Goal: Information Seeking & Learning: Learn about a topic

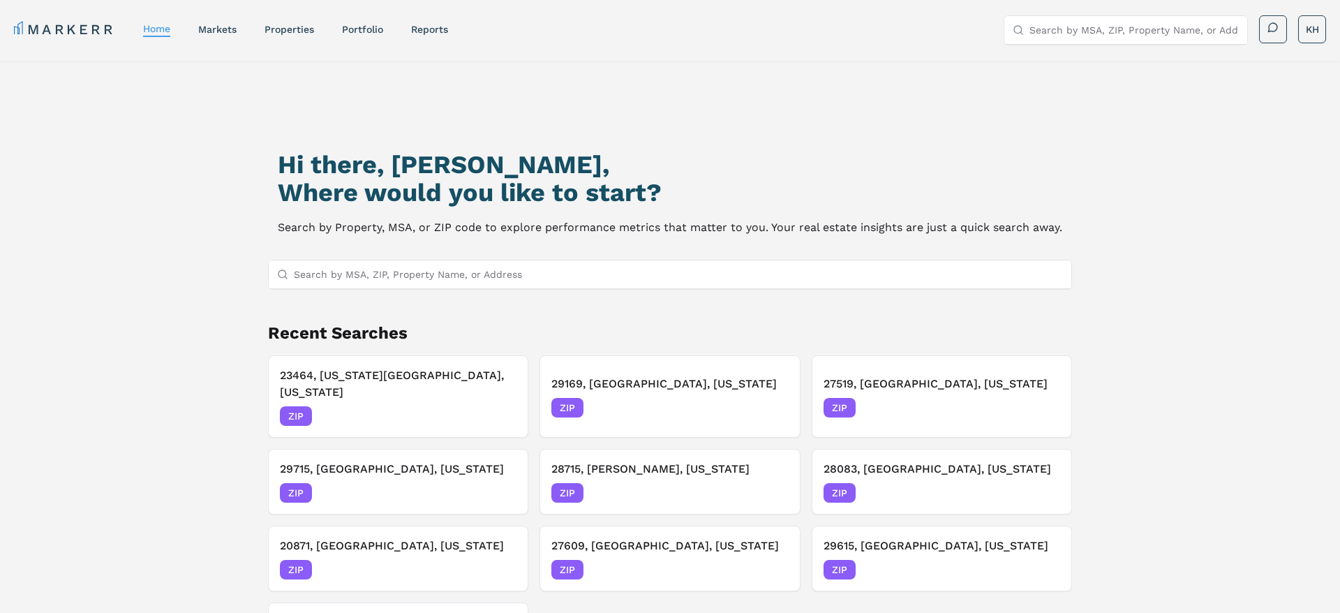
click at [461, 280] on input "Search by MSA, ZIP, Property Name, or Address" at bounding box center [678, 274] width 769 height 28
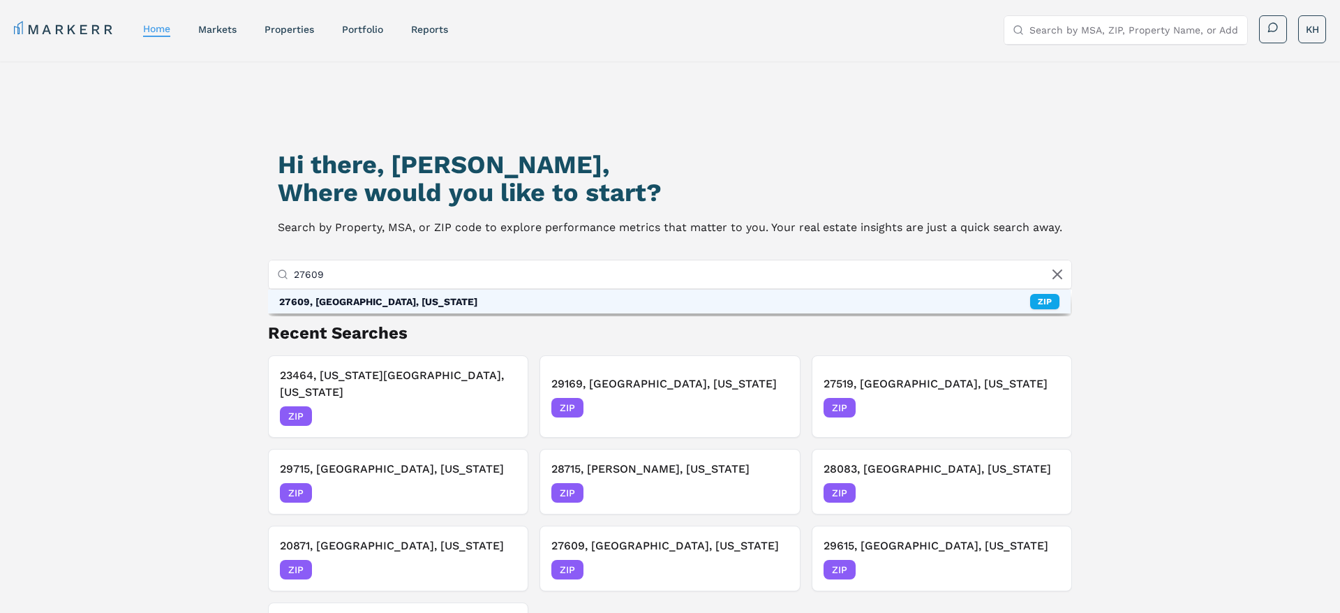
type input "27609"
click at [402, 297] on div "27609, [GEOGRAPHIC_DATA], [US_STATE]" at bounding box center [378, 302] width 198 height 14
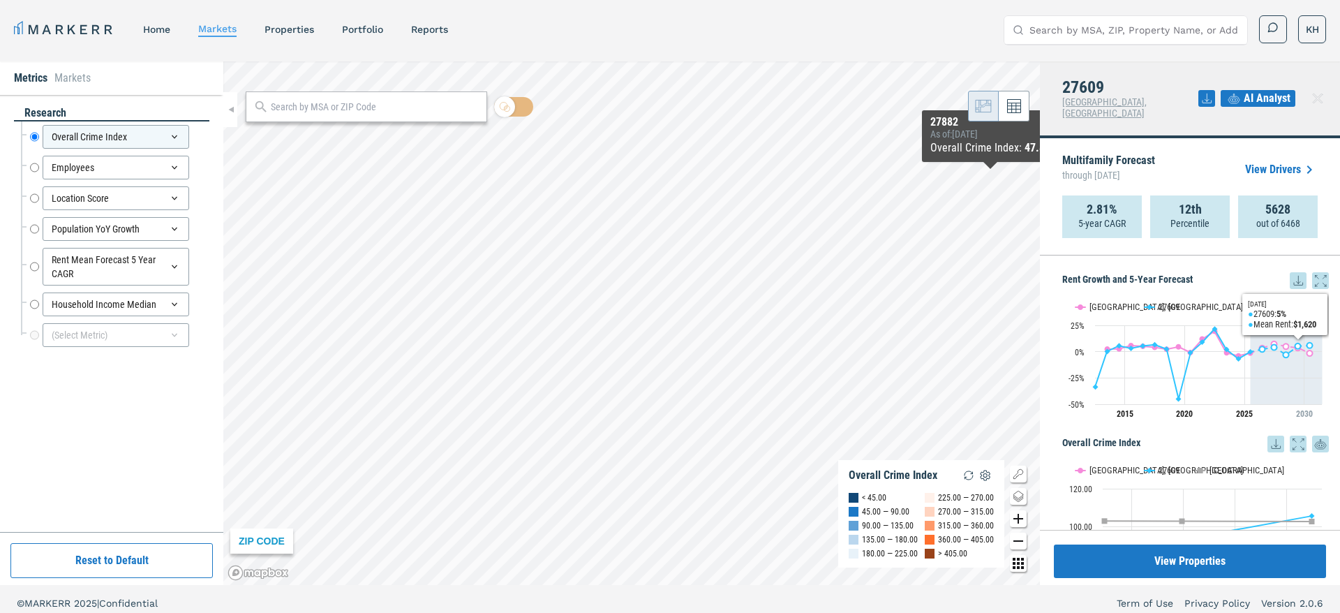
click at [1296, 272] on icon at bounding box center [1298, 280] width 17 height 17
click at [1247, 360] on div "Download as XLS" at bounding box center [1247, 359] width 80 height 14
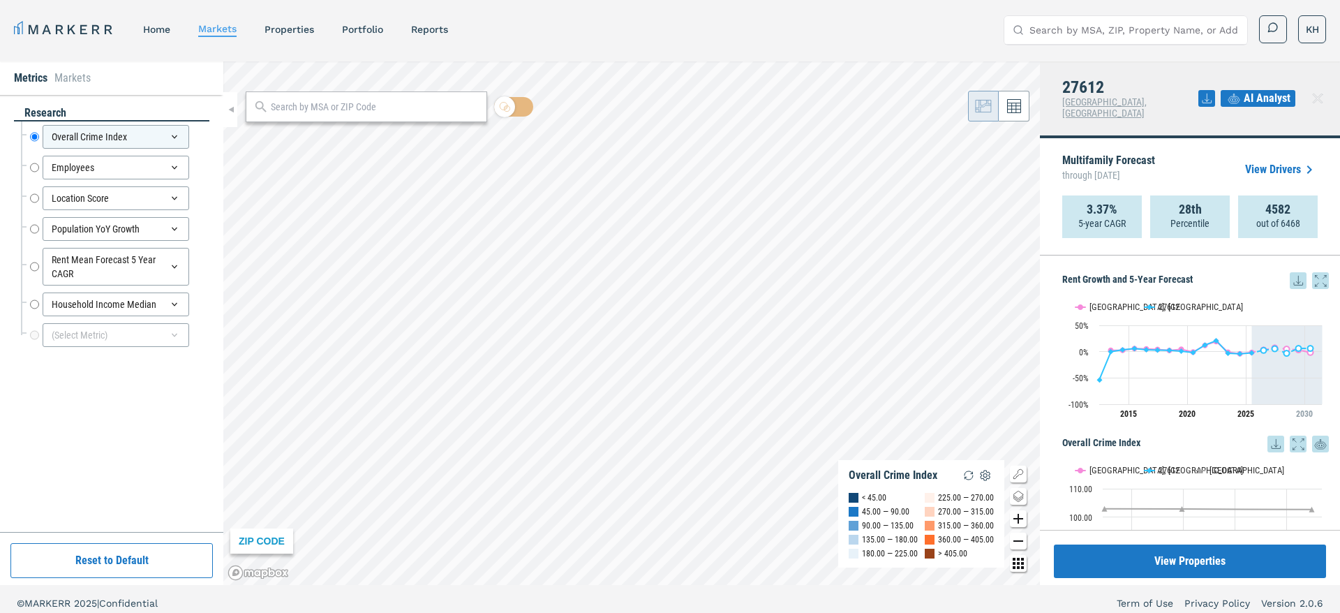
click at [1300, 272] on icon at bounding box center [1298, 280] width 17 height 17
click at [1250, 364] on div "Download as XLS" at bounding box center [1247, 359] width 80 height 14
click at [96, 169] on div "Employees" at bounding box center [116, 168] width 147 height 24
click at [3, 156] on div "research Overall Crime Index Overall Crime Index Employees Employees Location S…" at bounding box center [111, 313] width 223 height 437
click at [34, 170] on input "Employees" at bounding box center [34, 168] width 9 height 24
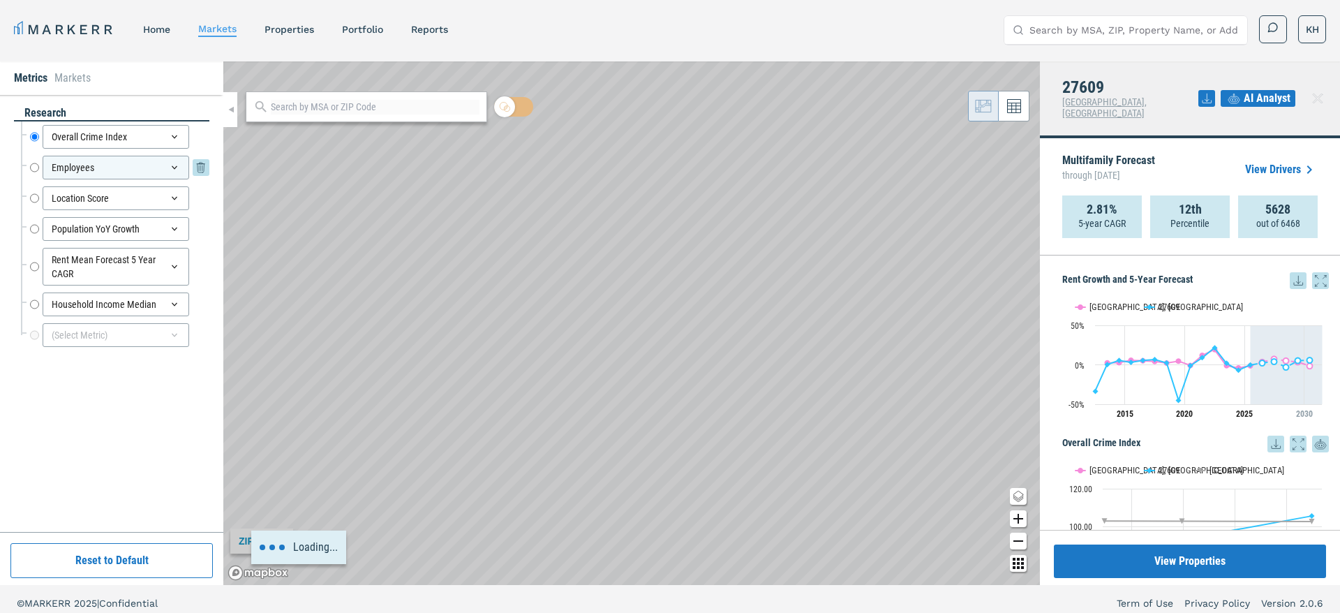
radio input "false"
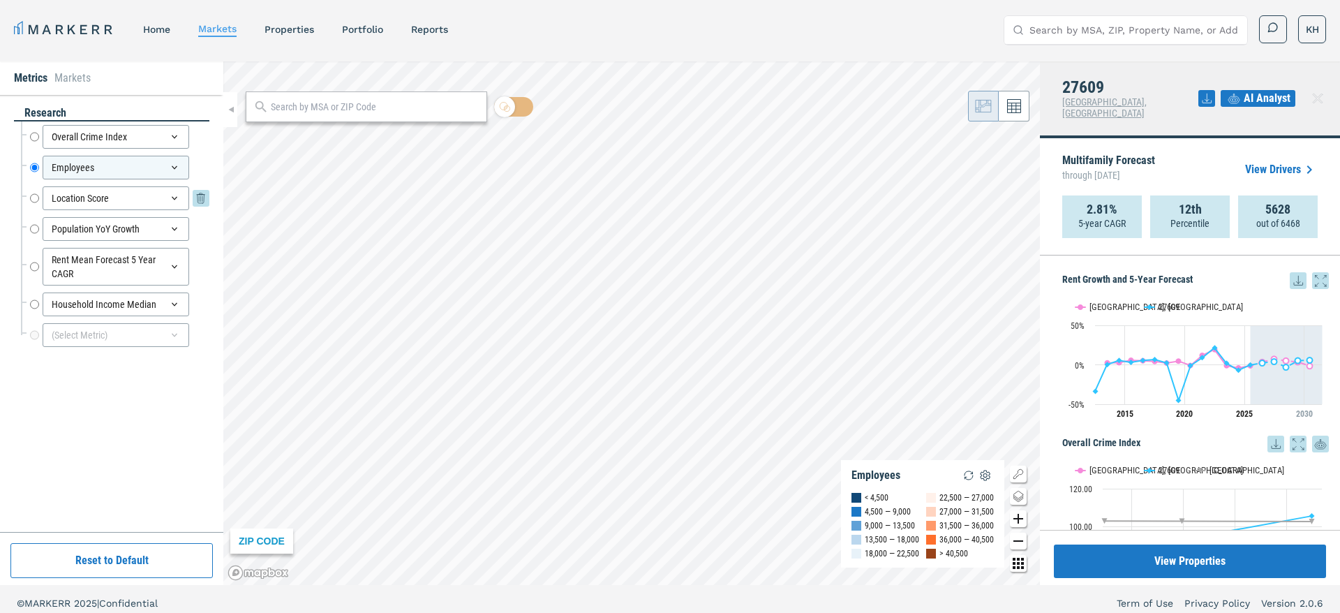
click at [34, 197] on input "Location Score" at bounding box center [34, 198] width 9 height 24
radio input "false"
radio input "true"
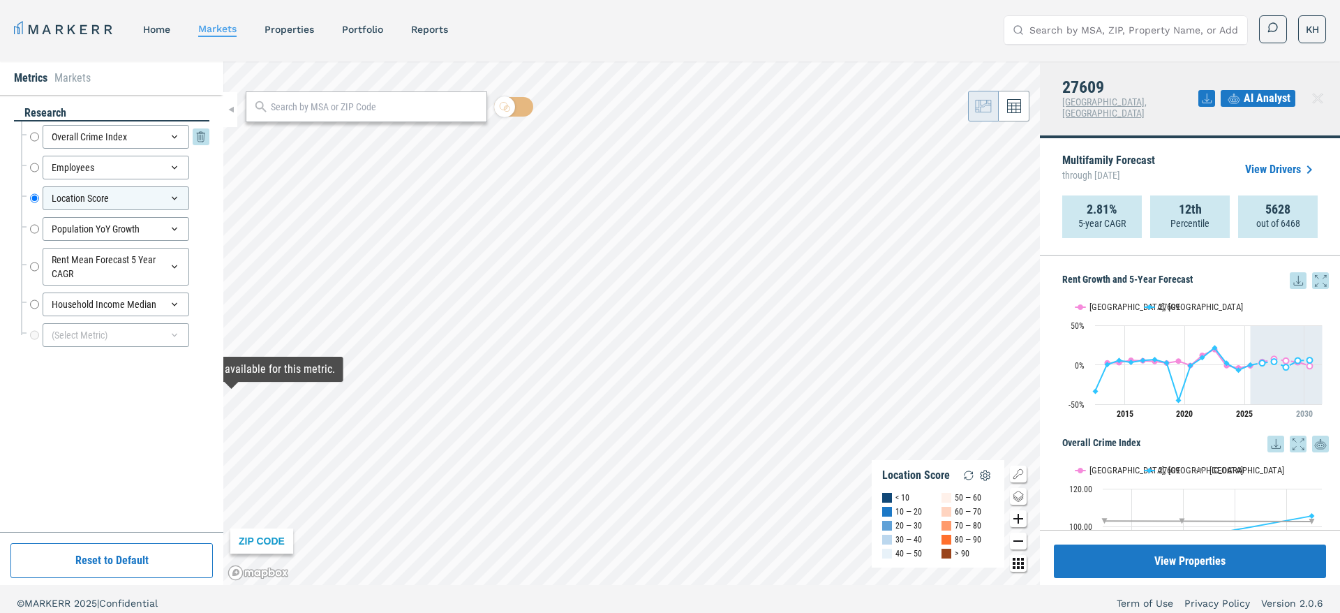
click at [33, 135] on input "Overall Crime Index" at bounding box center [34, 137] width 9 height 24
radio input "true"
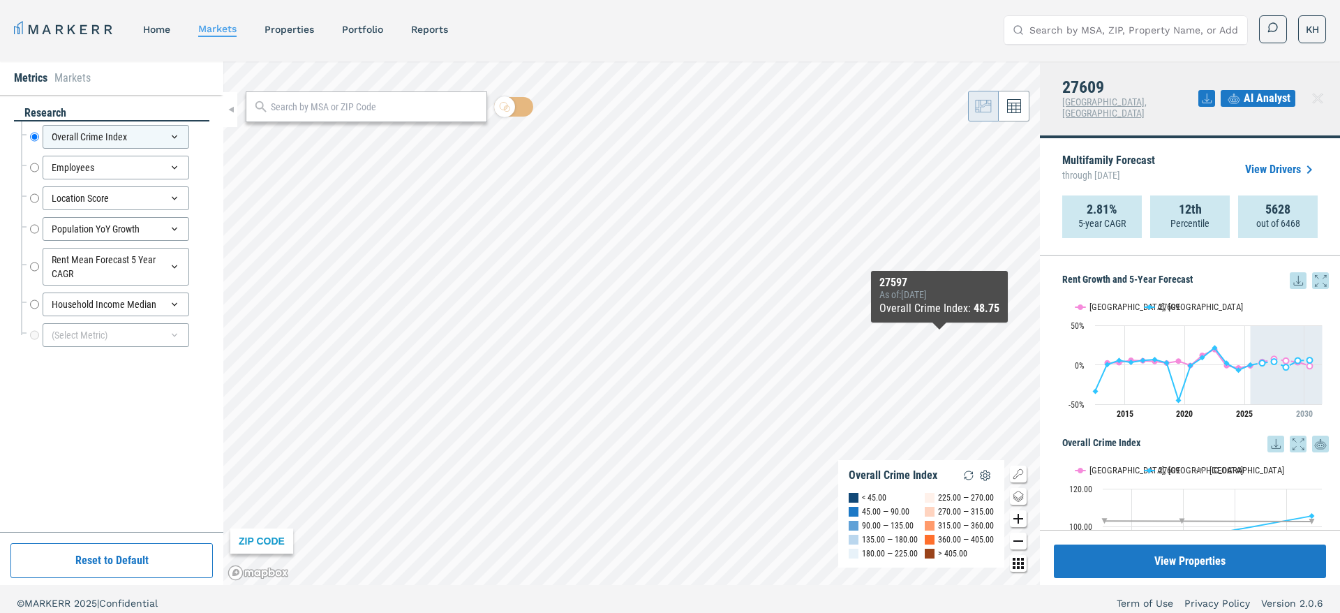
click at [1070, 27] on input "Search by MSA, ZIP, Property Name, or Address" at bounding box center [1134, 30] width 209 height 28
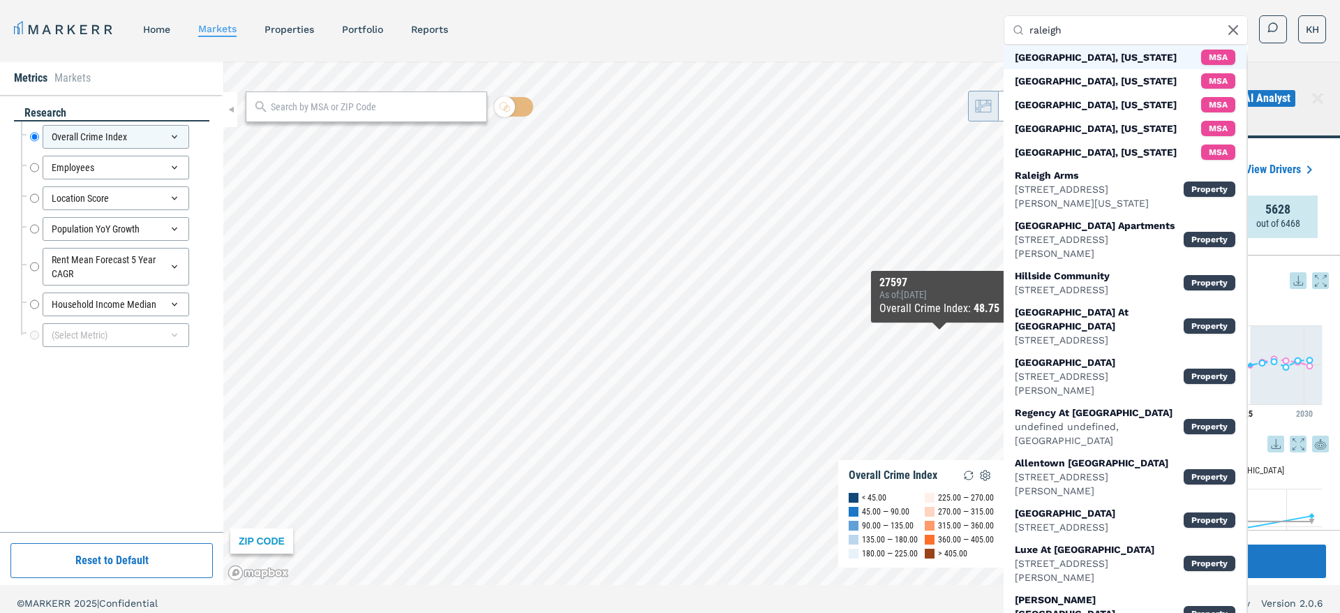
click at [1065, 58] on div "[GEOGRAPHIC_DATA], [US_STATE]" at bounding box center [1096, 57] width 162 height 14
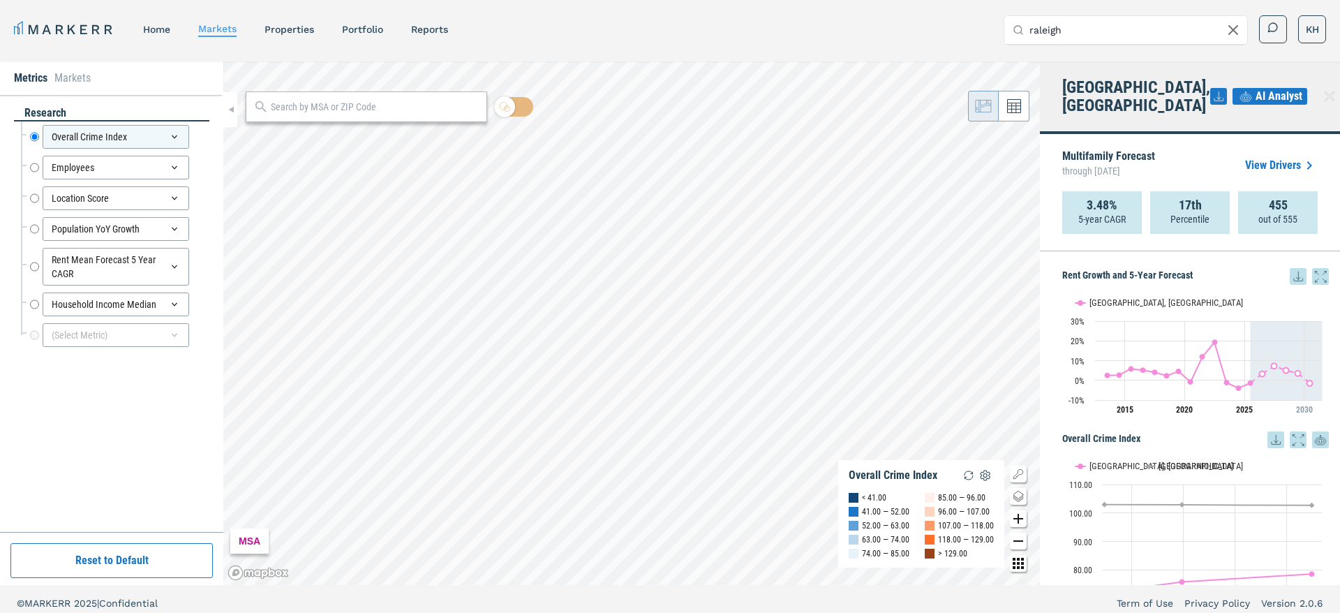
click at [1296, 268] on icon at bounding box center [1298, 276] width 17 height 17
click at [1234, 353] on div "Download as XLS" at bounding box center [1247, 352] width 80 height 14
click at [1083, 23] on input "raleigh" at bounding box center [1134, 30] width 209 height 28
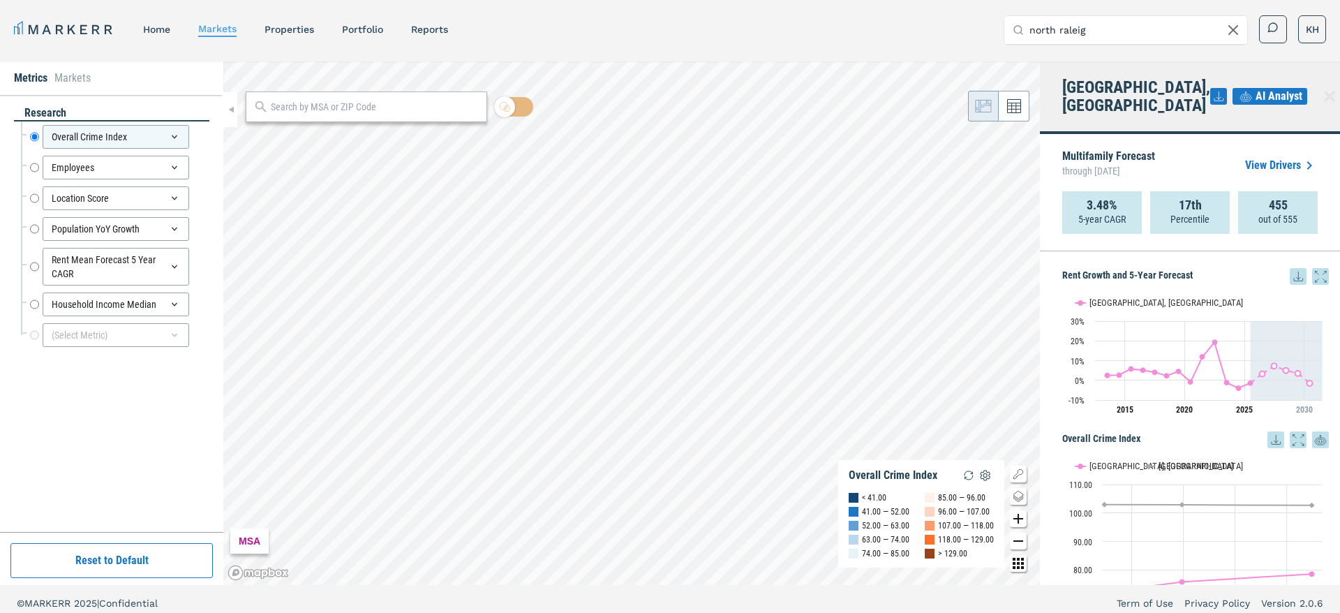
type input "[GEOGRAPHIC_DATA]"
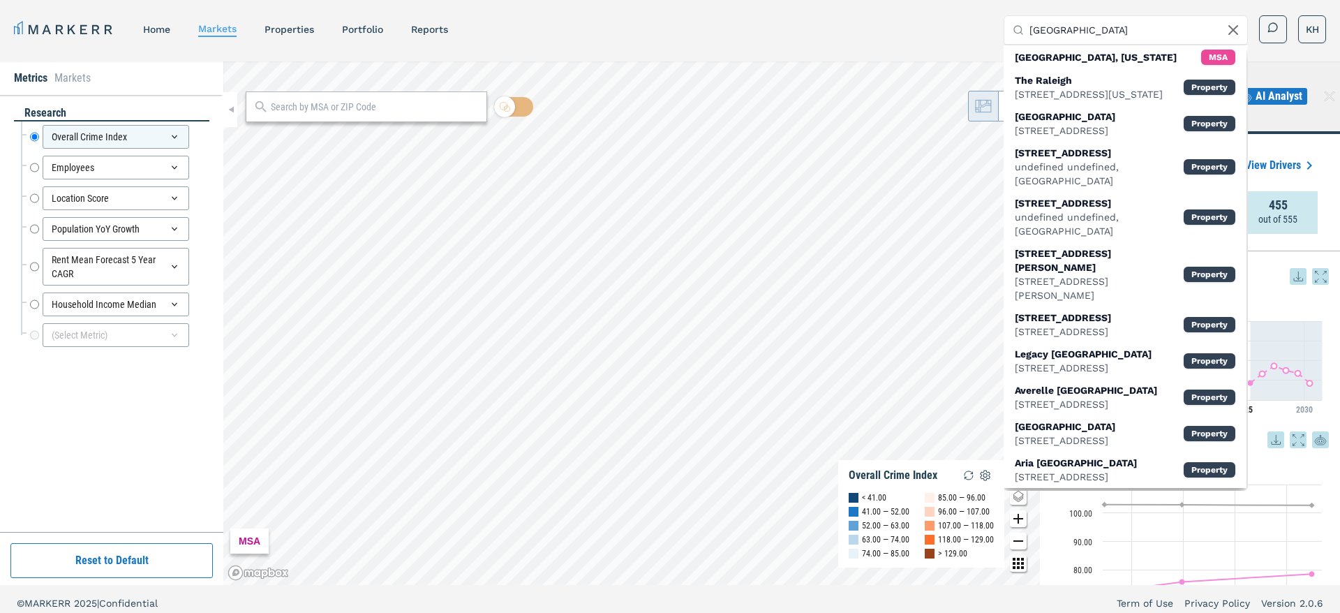
click at [1090, 30] on input "[GEOGRAPHIC_DATA]" at bounding box center [1134, 30] width 209 height 28
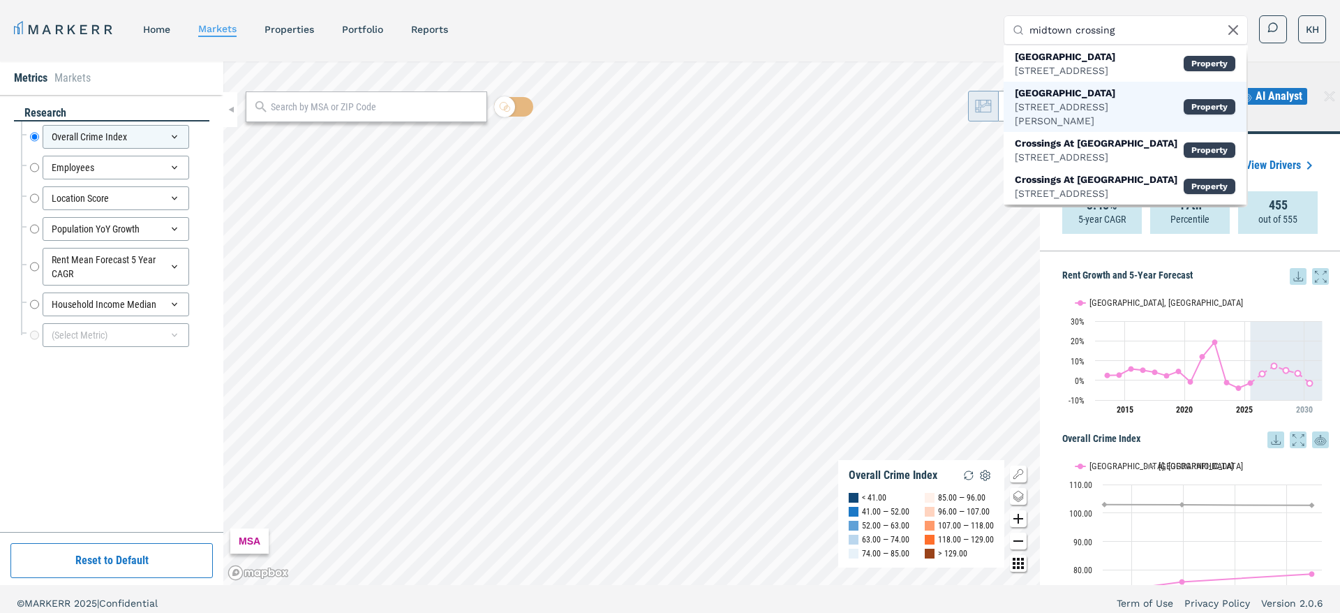
type input "midtown crossing"
click at [1072, 103] on div "[STREET_ADDRESS][PERSON_NAME]" at bounding box center [1099, 114] width 169 height 28
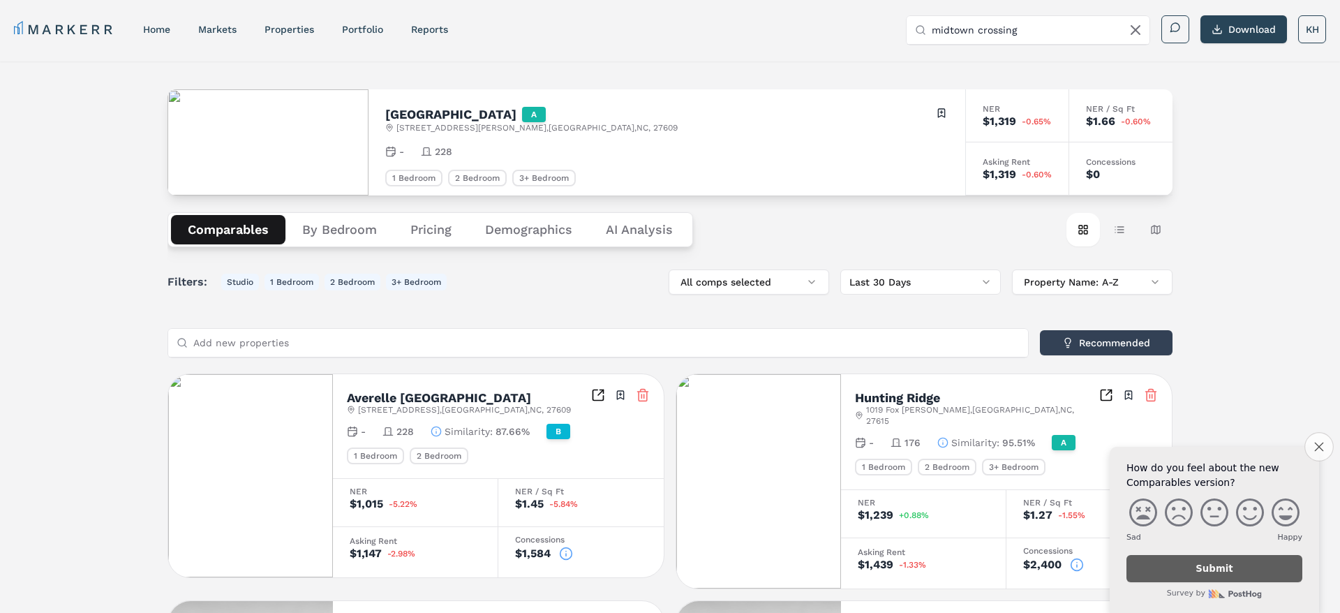
click at [1309, 443] on button "Close survey" at bounding box center [1319, 446] width 29 height 29
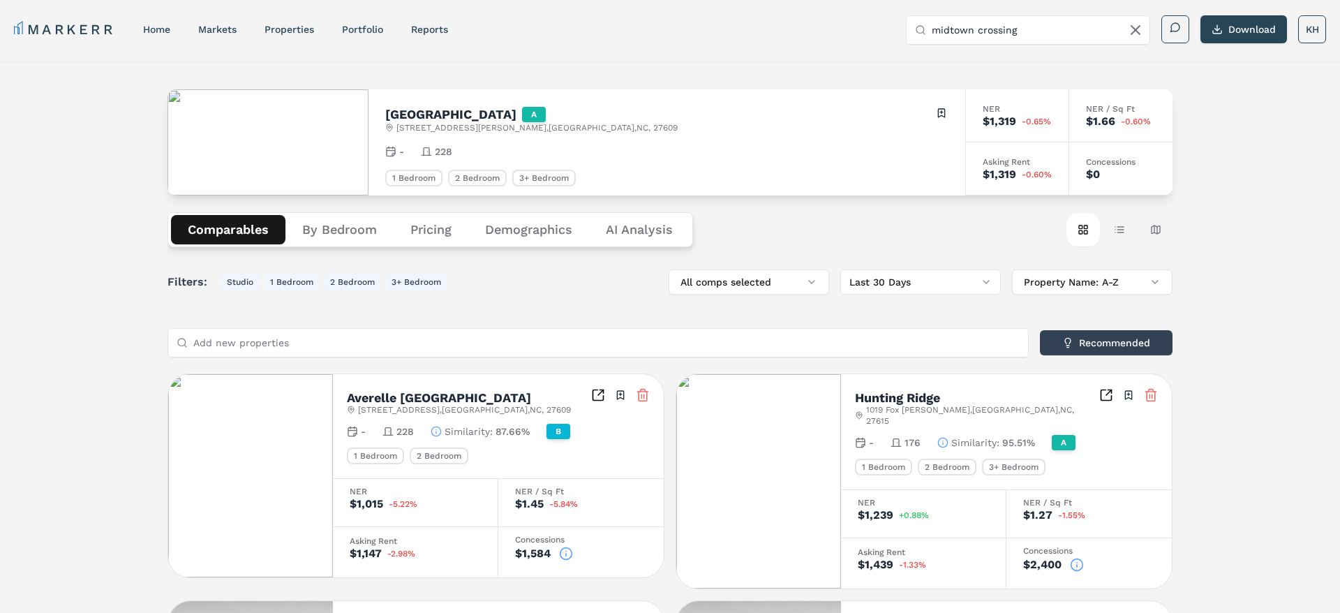
click at [637, 225] on Analysis "AI Analysis" at bounding box center [639, 229] width 101 height 29
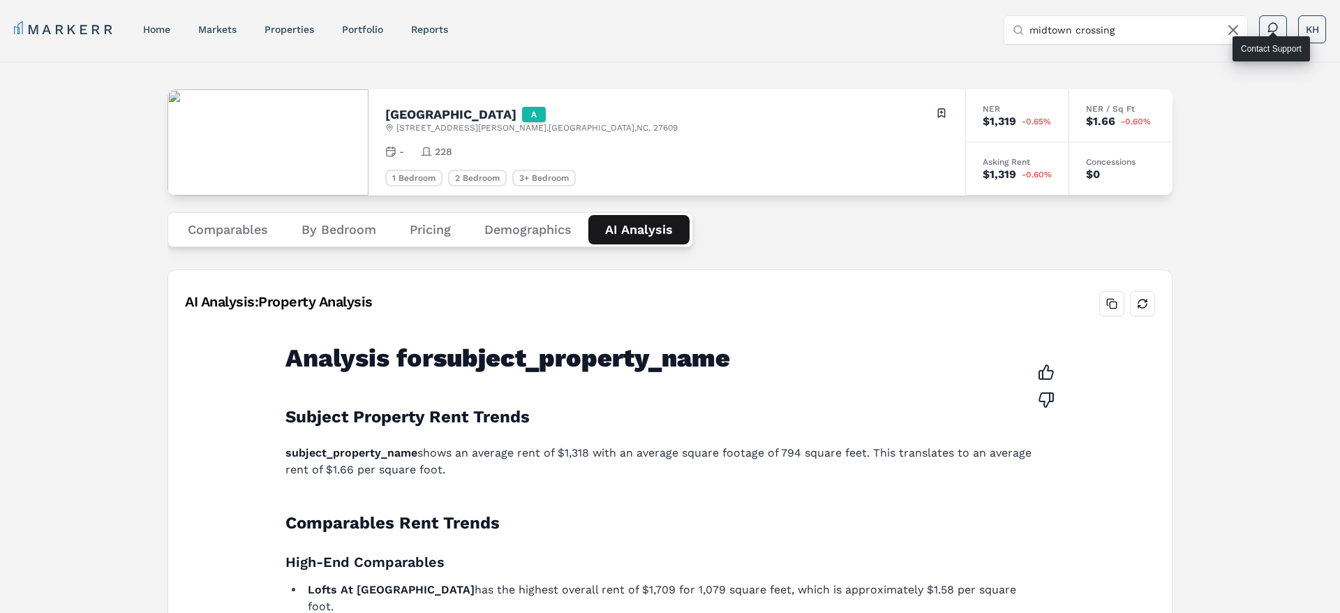
click at [1269, 32] on div at bounding box center [1269, 32] width 0 height 0
click at [36, 32] on link "MARKERR" at bounding box center [64, 30] width 101 height 20
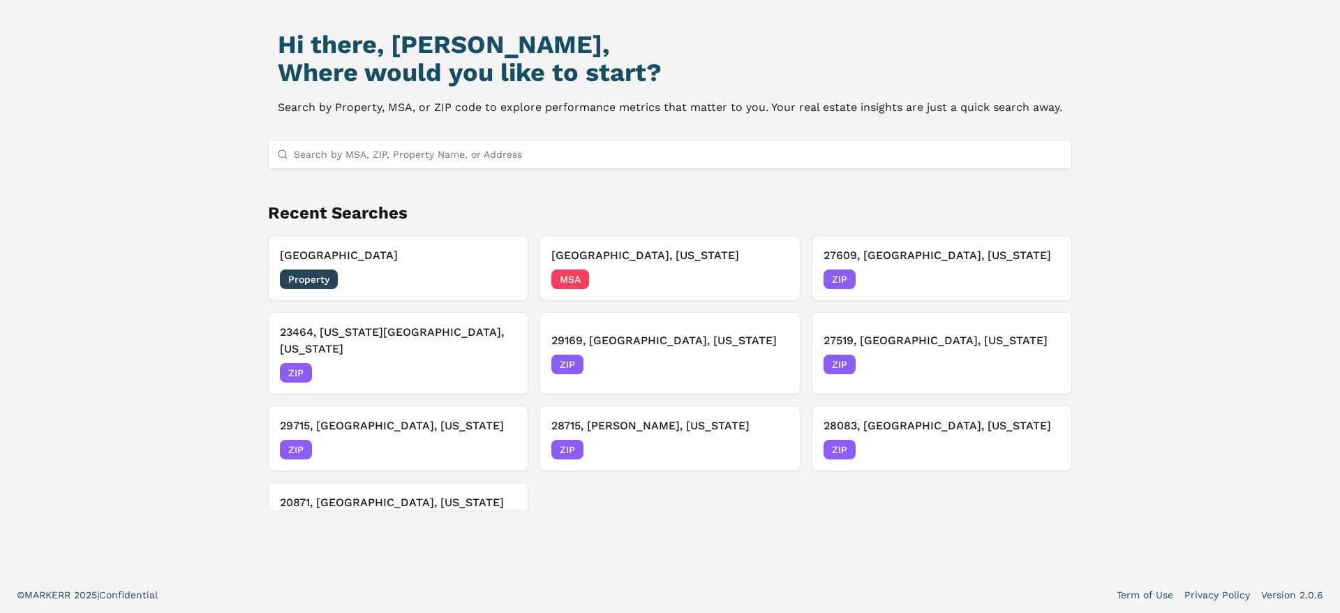
scroll to position [22, 0]
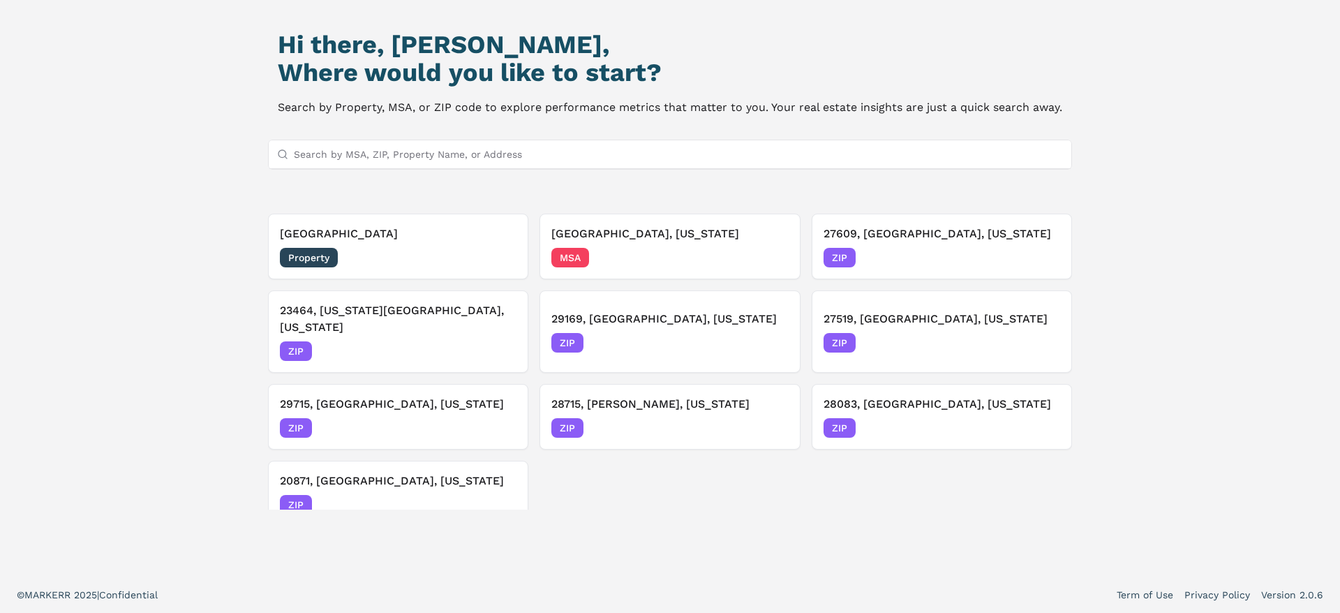
click at [163, 251] on div "Hi there, [PERSON_NAME], Where would you like to start? Search by Property, MSA…" at bounding box center [670, 258] width 1340 height 635
click at [454, 158] on input "Search by MSA, ZIP, Property Name, or Address" at bounding box center [678, 154] width 769 height 28
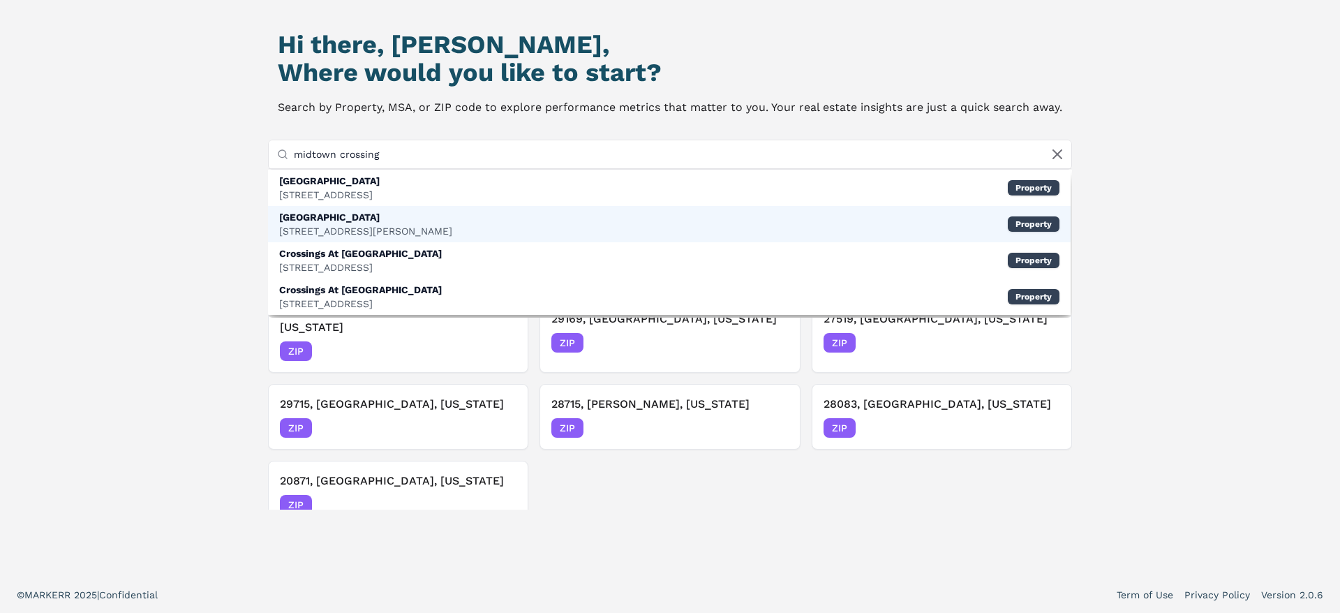
type input "midtown crossing"
click at [388, 224] on div "[GEOGRAPHIC_DATA] [STREET_ADDRESS] Property" at bounding box center [669, 224] width 803 height 36
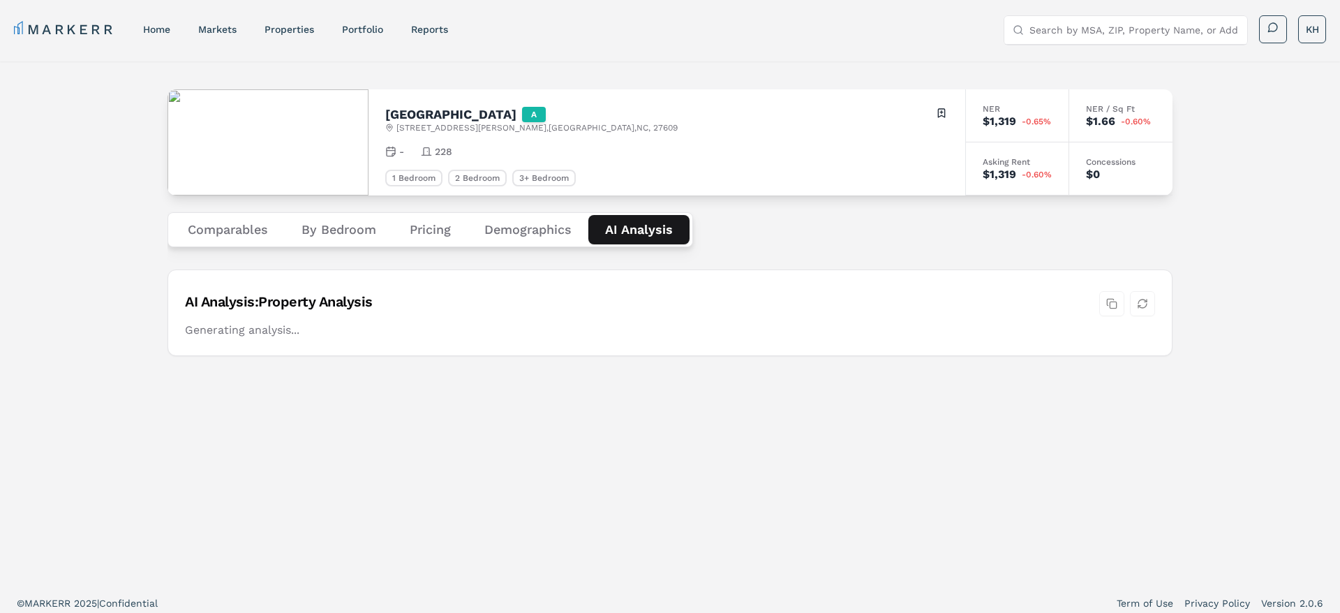
click at [634, 235] on Analysis "AI Analysis" at bounding box center [638, 229] width 101 height 29
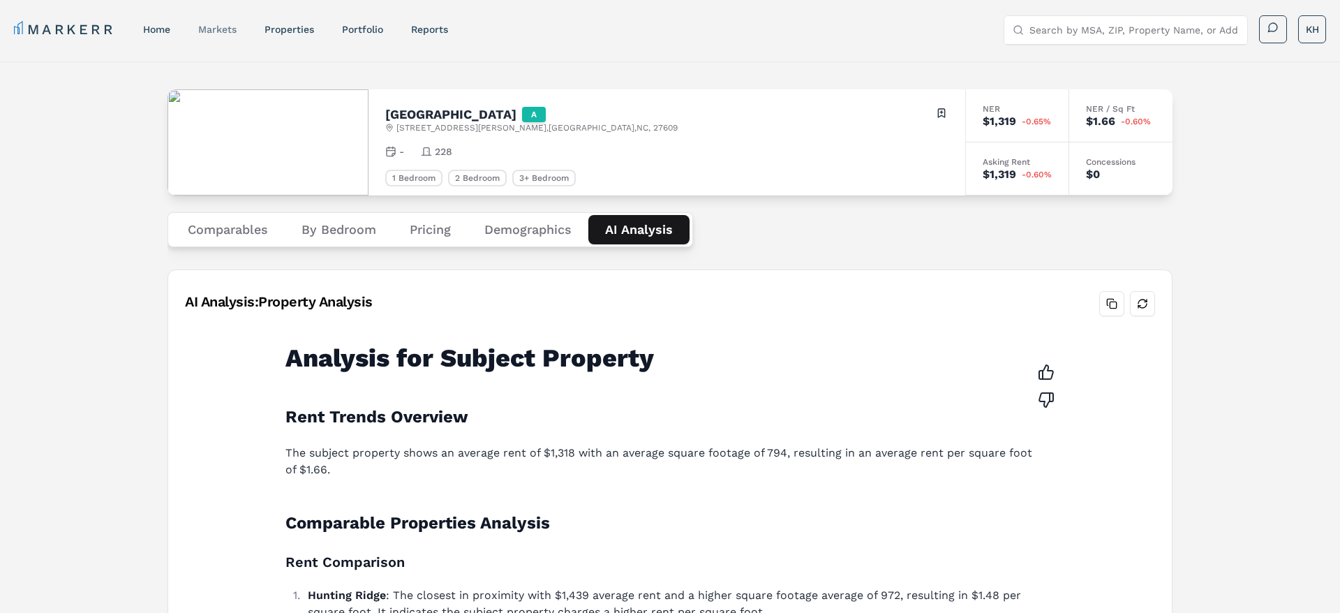
click at [219, 29] on link "markets" at bounding box center [217, 29] width 38 height 11
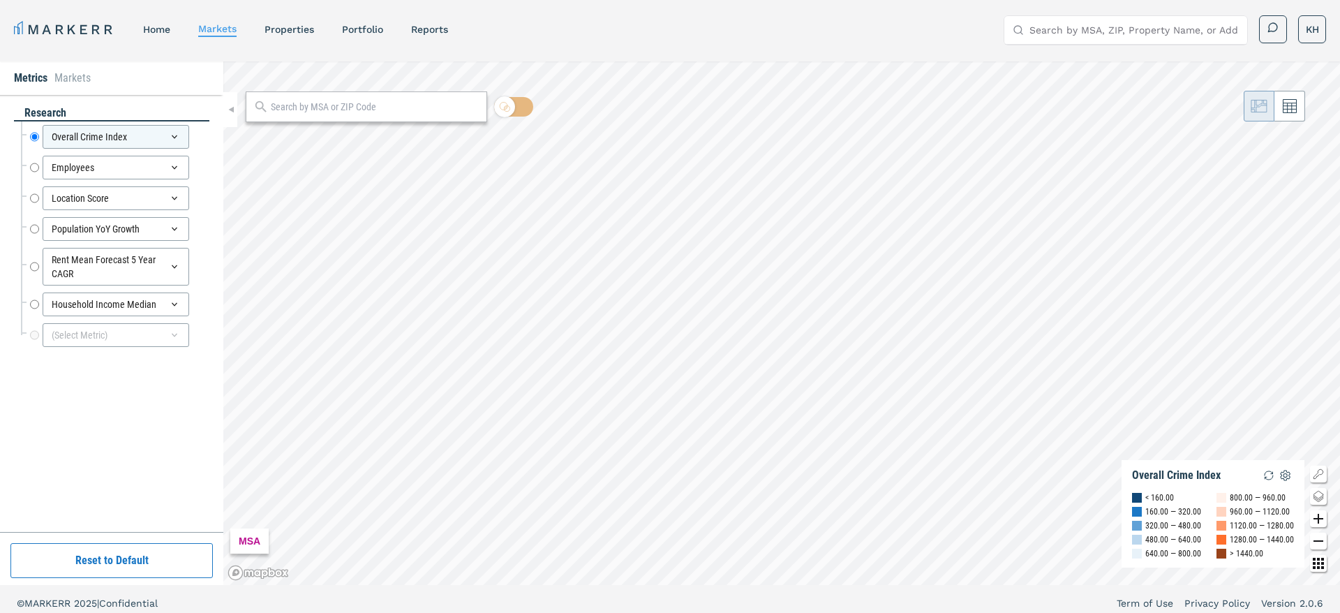
click at [324, 110] on input "text" at bounding box center [375, 107] width 208 height 15
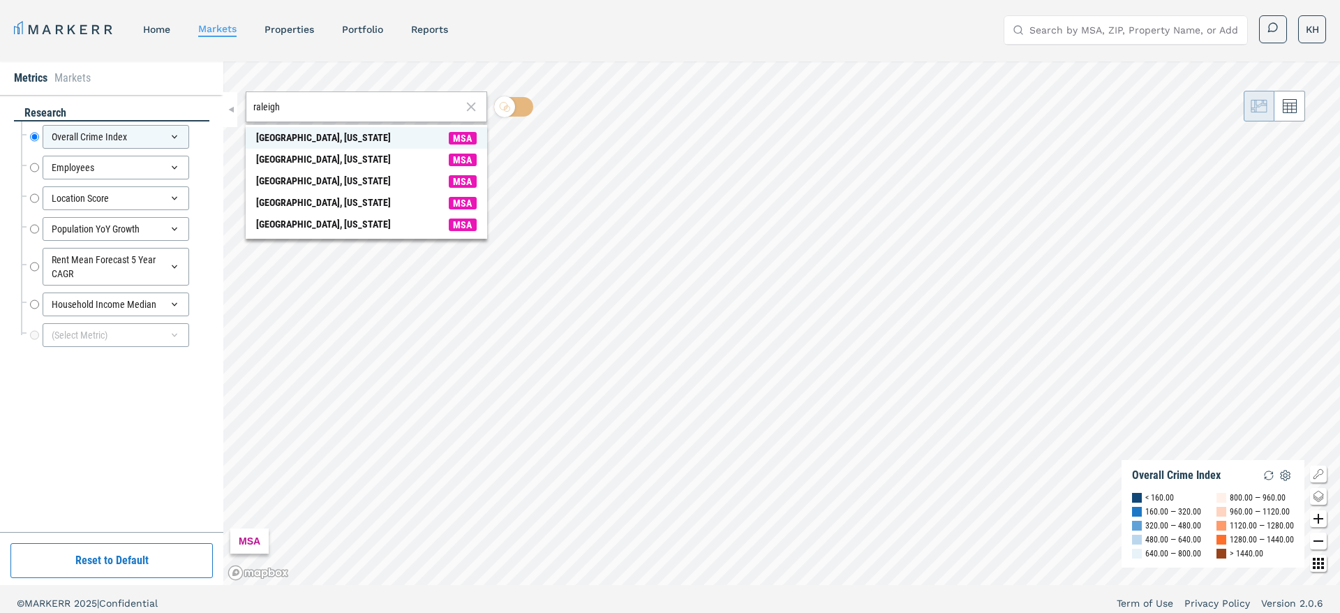
type input "raleigh"
click at [338, 136] on div "[GEOGRAPHIC_DATA], [US_STATE]" at bounding box center [323, 138] width 135 height 15
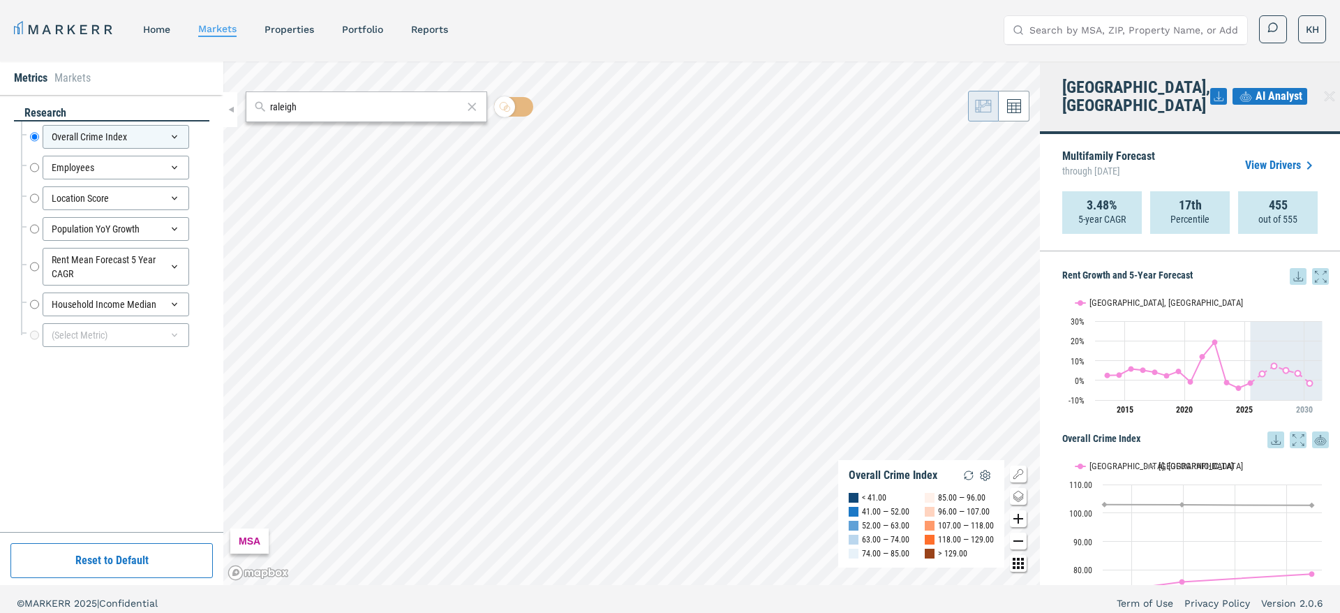
click at [1256, 91] on span "AI Analyst" at bounding box center [1279, 96] width 47 height 17
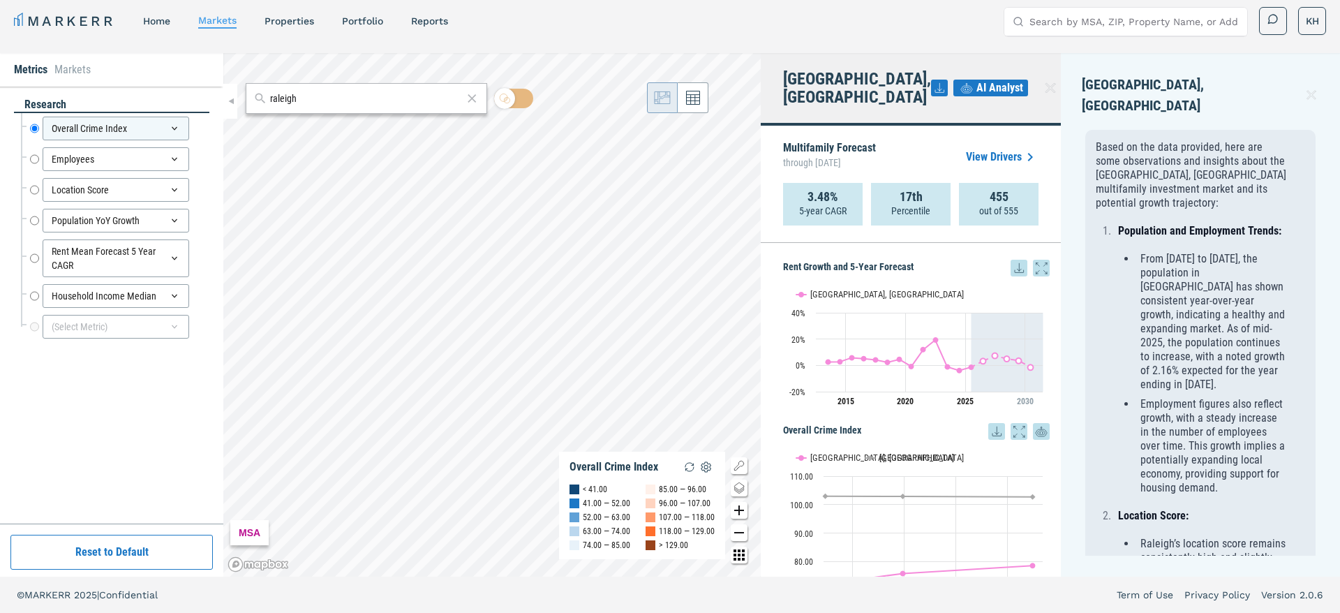
click at [1311, 87] on icon at bounding box center [1311, 95] width 15 height 17
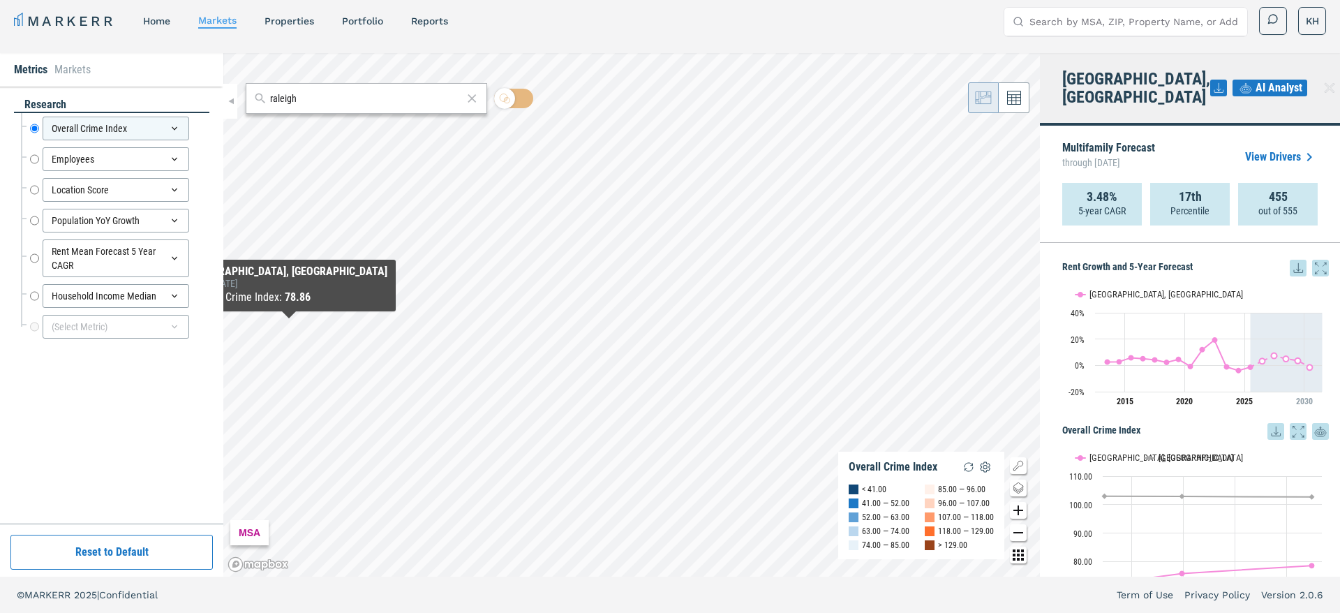
click at [121, 410] on div "research Overall Crime Index Overall Crime Index Employees Employees Location S…" at bounding box center [111, 305] width 195 height 416
